Goal: Browse casually

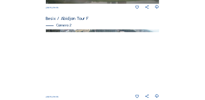
scroll to position [183, 0]
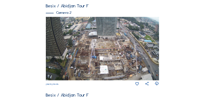
click at [131, 42] on img at bounding box center [102, 48] width 113 height 63
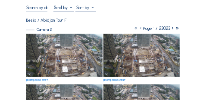
scroll to position [54, 0]
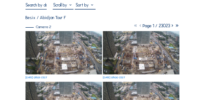
click at [74, 50] on img at bounding box center [63, 52] width 76 height 43
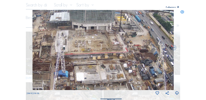
drag, startPoint x: 123, startPoint y: 62, endPoint x: 98, endPoint y: 50, distance: 27.6
click at [98, 50] on img at bounding box center [103, 50] width 142 height 80
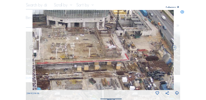
click at [114, 49] on img at bounding box center [103, 50] width 142 height 80
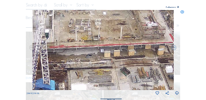
drag, startPoint x: 120, startPoint y: 53, endPoint x: 154, endPoint y: 37, distance: 37.1
click at [154, 36] on img at bounding box center [103, 50] width 142 height 80
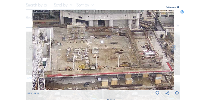
drag, startPoint x: 114, startPoint y: 50, endPoint x: 111, endPoint y: 78, distance: 28.6
click at [111, 78] on img at bounding box center [103, 50] width 142 height 80
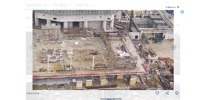
drag, startPoint x: 147, startPoint y: 67, endPoint x: 122, endPoint y: 69, distance: 25.5
click at [122, 69] on img at bounding box center [103, 50] width 142 height 80
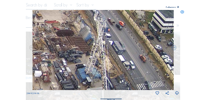
drag, startPoint x: 143, startPoint y: 66, endPoint x: 19, endPoint y: 28, distance: 129.6
click at [19, 28] on div "Scroll to travel through time | Press 'Alt' Button + Scroll to Zoom | Click and…" at bounding box center [103, 50] width 206 height 100
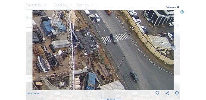
drag, startPoint x: 159, startPoint y: 88, endPoint x: 158, endPoint y: 42, distance: 45.3
click at [158, 42] on img at bounding box center [103, 50] width 142 height 80
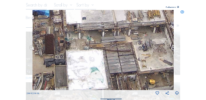
drag, startPoint x: 131, startPoint y: 52, endPoint x: 177, endPoint y: 48, distance: 45.5
click at [177, 48] on div "[DATE] 08:05" at bounding box center [103, 53] width 153 height 86
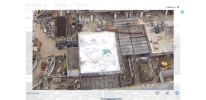
drag, startPoint x: 141, startPoint y: 75, endPoint x: 154, endPoint y: 57, distance: 22.6
click at [154, 57] on img at bounding box center [103, 50] width 142 height 80
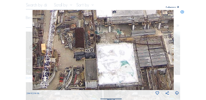
drag, startPoint x: 159, startPoint y: 33, endPoint x: 176, endPoint y: 45, distance: 21.1
click at [176, 45] on div "[DATE] 08:05" at bounding box center [103, 53] width 153 height 86
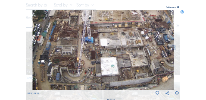
drag, startPoint x: 130, startPoint y: 66, endPoint x: 117, endPoint y: 48, distance: 22.2
click at [117, 48] on img at bounding box center [103, 50] width 142 height 80
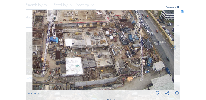
drag, startPoint x: 142, startPoint y: 67, endPoint x: 107, endPoint y: 55, distance: 37.5
click at [107, 55] on img at bounding box center [103, 50] width 142 height 80
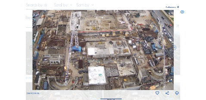
drag, startPoint x: 107, startPoint y: 55, endPoint x: 131, endPoint y: 65, distance: 25.9
click at [131, 65] on img at bounding box center [103, 50] width 142 height 80
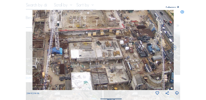
drag, startPoint x: 120, startPoint y: 58, endPoint x: 101, endPoint y: 60, distance: 19.5
click at [101, 60] on img at bounding box center [103, 50] width 142 height 80
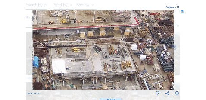
drag, startPoint x: 114, startPoint y: 59, endPoint x: 117, endPoint y: 63, distance: 5.2
click at [117, 63] on img at bounding box center [103, 50] width 142 height 80
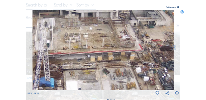
drag, startPoint x: 121, startPoint y: 54, endPoint x: 123, endPoint y: 75, distance: 21.2
click at [123, 75] on img at bounding box center [103, 50] width 142 height 80
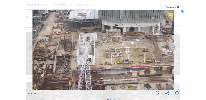
drag, startPoint x: 113, startPoint y: 46, endPoint x: 155, endPoint y: 61, distance: 44.8
click at [155, 61] on img at bounding box center [103, 50] width 142 height 80
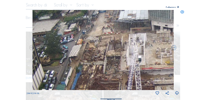
drag, startPoint x: 111, startPoint y: 50, endPoint x: 161, endPoint y: 50, distance: 50.1
click at [161, 50] on img at bounding box center [103, 50] width 142 height 80
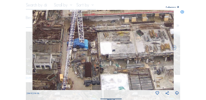
drag, startPoint x: 152, startPoint y: 79, endPoint x: 94, endPoint y: 29, distance: 76.5
click at [92, 29] on img at bounding box center [103, 50] width 142 height 80
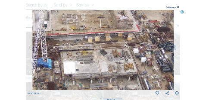
drag, startPoint x: 170, startPoint y: 76, endPoint x: 136, endPoint y: 102, distance: 42.1
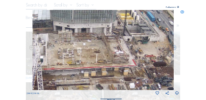
drag, startPoint x: 142, startPoint y: 54, endPoint x: 137, endPoint y: 84, distance: 29.8
click at [137, 84] on img at bounding box center [103, 50] width 142 height 80
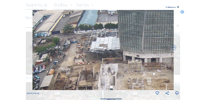
drag, startPoint x: 120, startPoint y: 66, endPoint x: 174, endPoint y: 84, distance: 57.6
click at [174, 84] on div "[DATE] 08:05" at bounding box center [103, 53] width 153 height 86
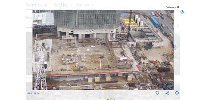
drag, startPoint x: 170, startPoint y: 88, endPoint x: 85, endPoint y: 60, distance: 89.9
click at [85, 60] on img at bounding box center [103, 50] width 142 height 80
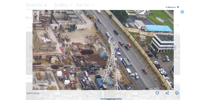
drag, startPoint x: 140, startPoint y: 65, endPoint x: 82, endPoint y: 51, distance: 59.5
click at [82, 51] on img at bounding box center [103, 50] width 142 height 80
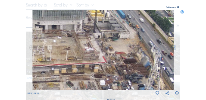
drag, startPoint x: 83, startPoint y: 55, endPoint x: 120, endPoint y: 63, distance: 37.7
click at [120, 63] on img at bounding box center [103, 50] width 142 height 80
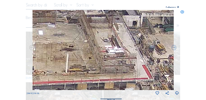
drag, startPoint x: 121, startPoint y: 47, endPoint x: 122, endPoint y: 54, distance: 7.0
click at [122, 54] on img at bounding box center [103, 50] width 142 height 80
